Goal: Information Seeking & Learning: Learn about a topic

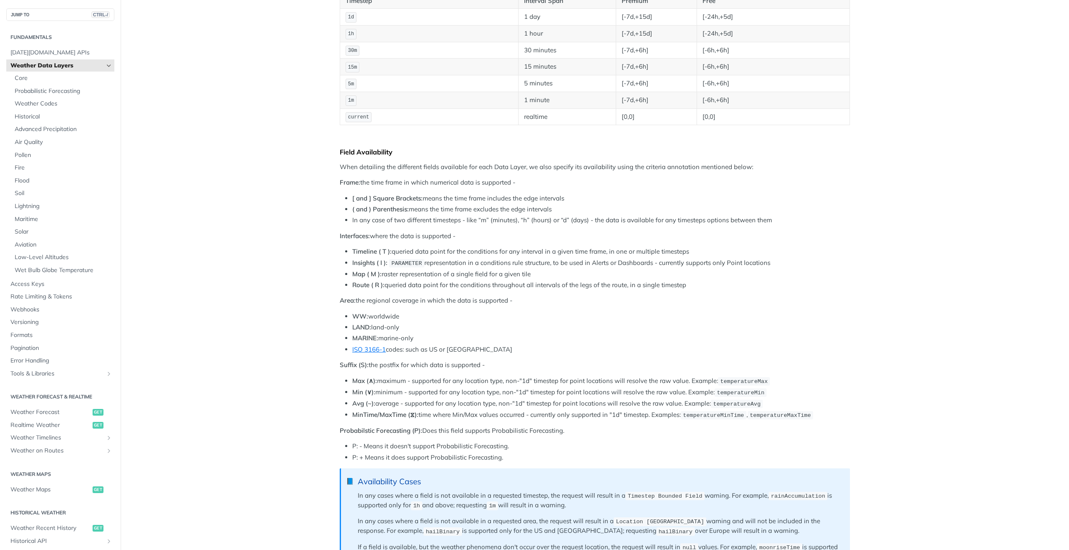
scroll to position [209, 0]
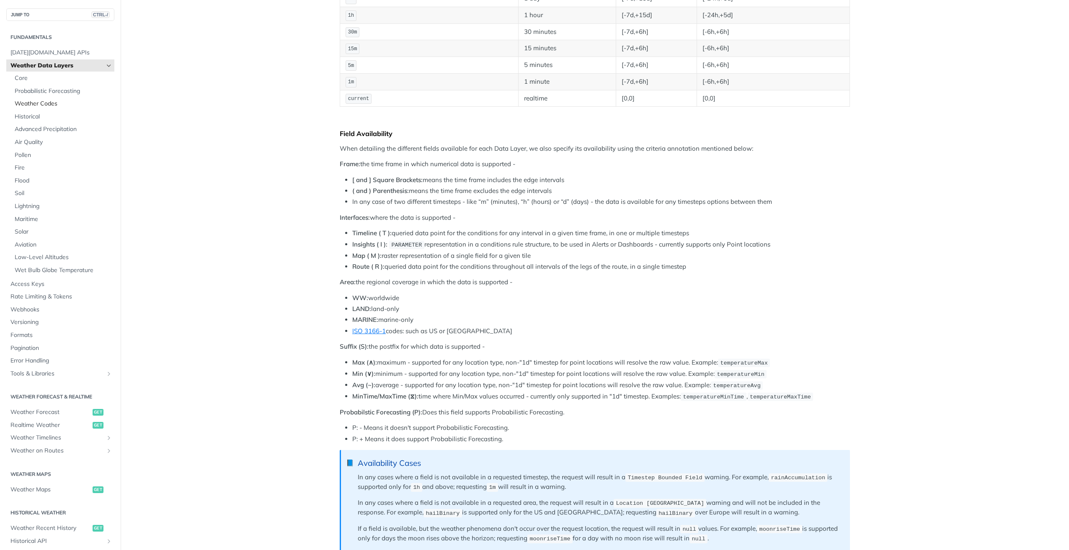
drag, startPoint x: 39, startPoint y: 100, endPoint x: 45, endPoint y: 103, distance: 6.8
click at [39, 100] on span "Weather Codes" at bounding box center [64, 104] width 98 height 8
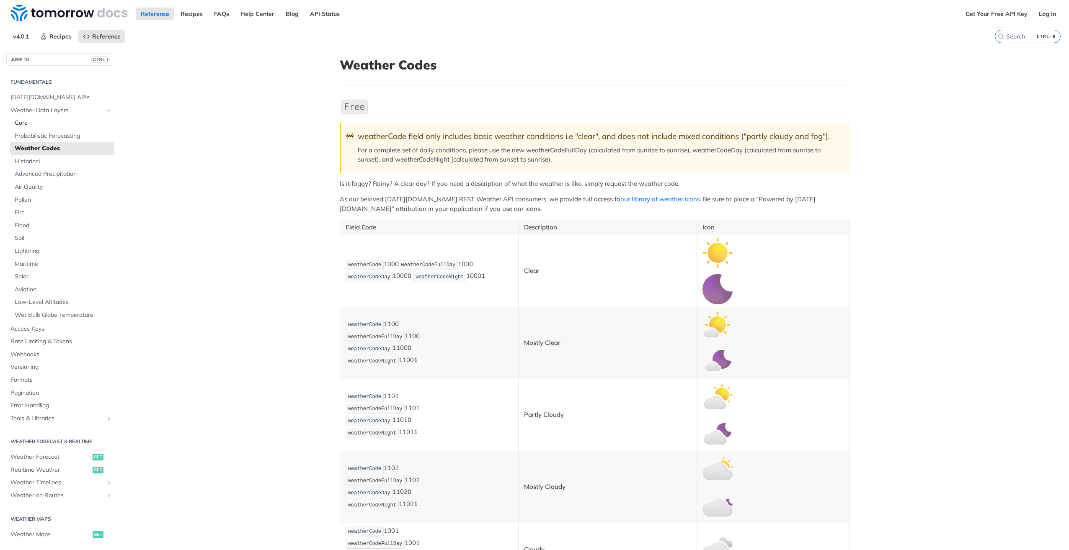
click at [26, 122] on span "Core" at bounding box center [64, 123] width 98 height 8
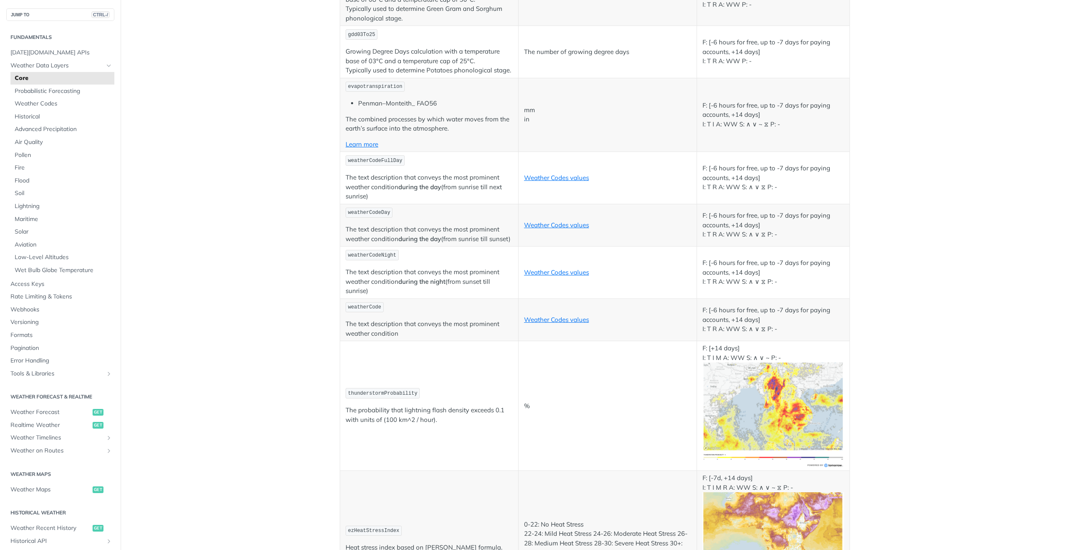
scroll to position [2764, 0]
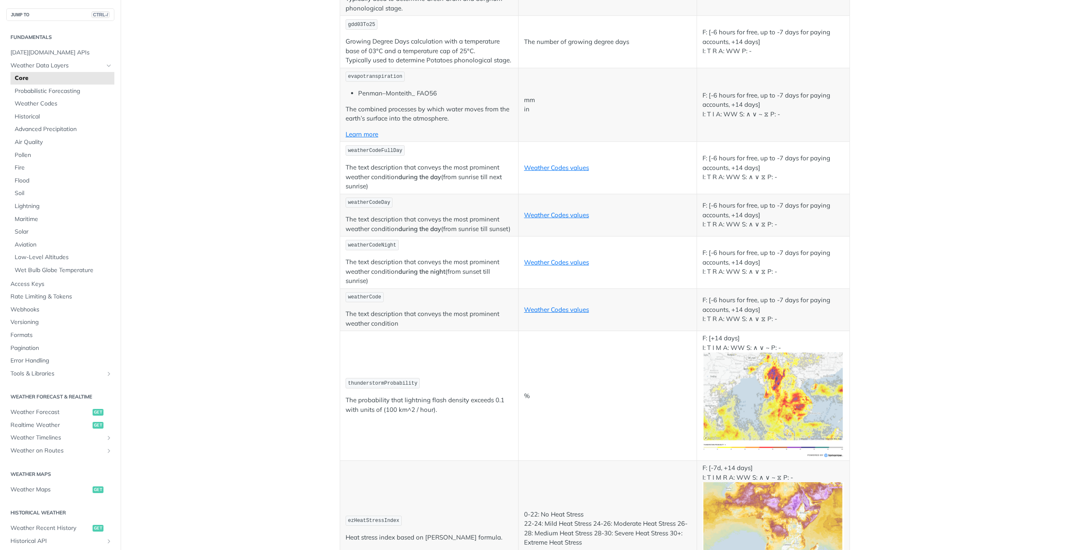
drag, startPoint x: 345, startPoint y: 198, endPoint x: 375, endPoint y: 201, distance: 30.3
drag, startPoint x: 375, startPoint y: 201, endPoint x: 463, endPoint y: 229, distance: 92.0
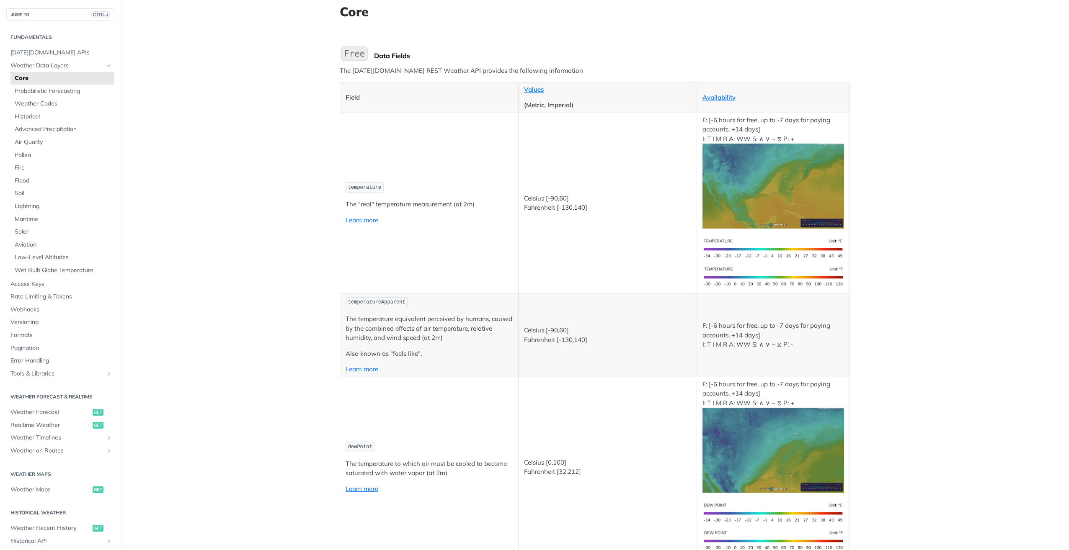
scroll to position [0, 0]
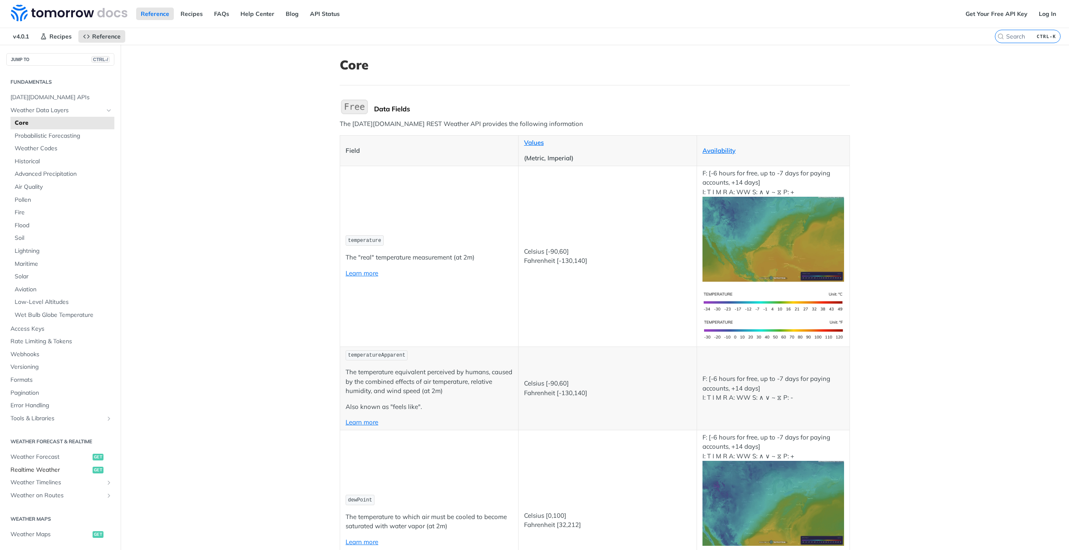
click at [43, 469] on span "Realtime Weather" at bounding box center [50, 470] width 80 height 8
